Goal: Task Accomplishment & Management: Use online tool/utility

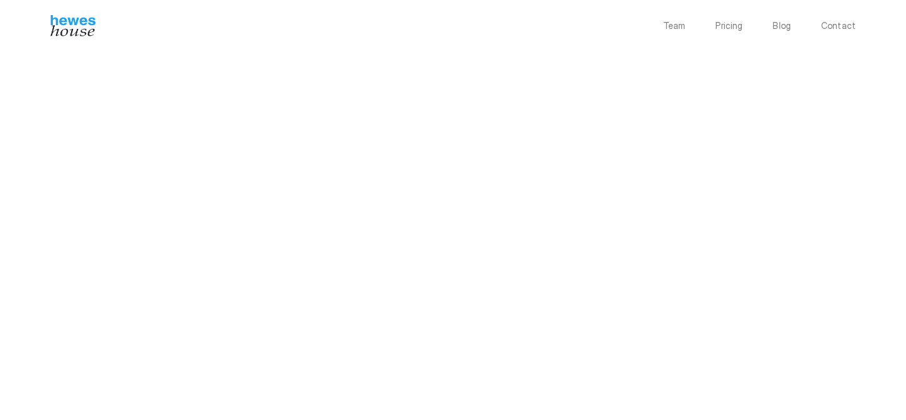
click at [28, 322] on div "Team Pricing Blog Contact [PERSON_NAME] House LLC [STREET_ADDRESS][US_STATE] Pr…" at bounding box center [453, 364] width 906 height 729
click at [22, 251] on div "Team Pricing Blog Contact [PERSON_NAME] House LLC [STREET_ADDRESS][US_STATE] Pr…" at bounding box center [453, 249] width 906 height 729
